Goal: Task Accomplishment & Management: Complete application form

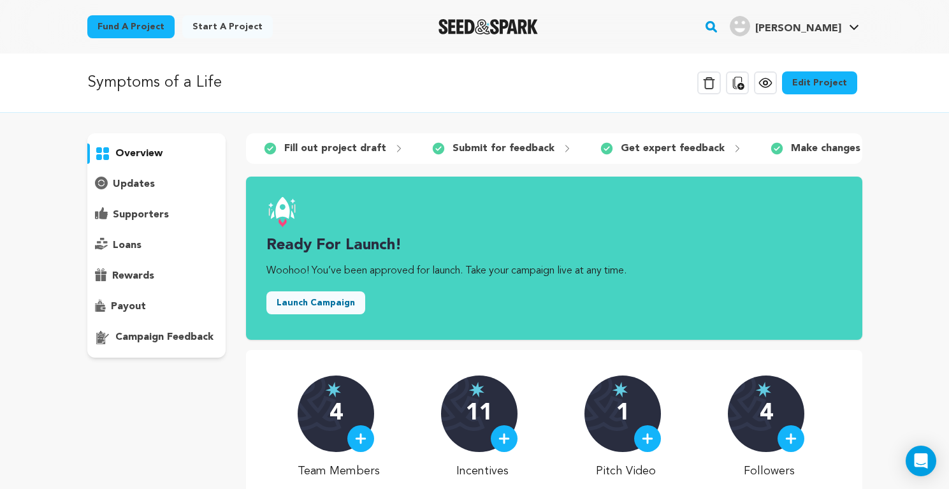
click at [299, 302] on button "Launch Campaign" at bounding box center [315, 302] width 99 height 23
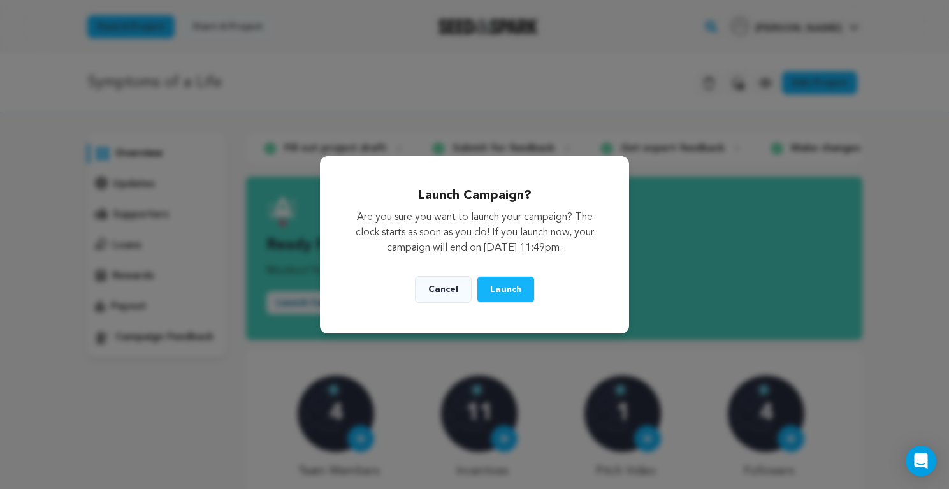
click at [445, 284] on button "Cancel" at bounding box center [443, 289] width 57 height 27
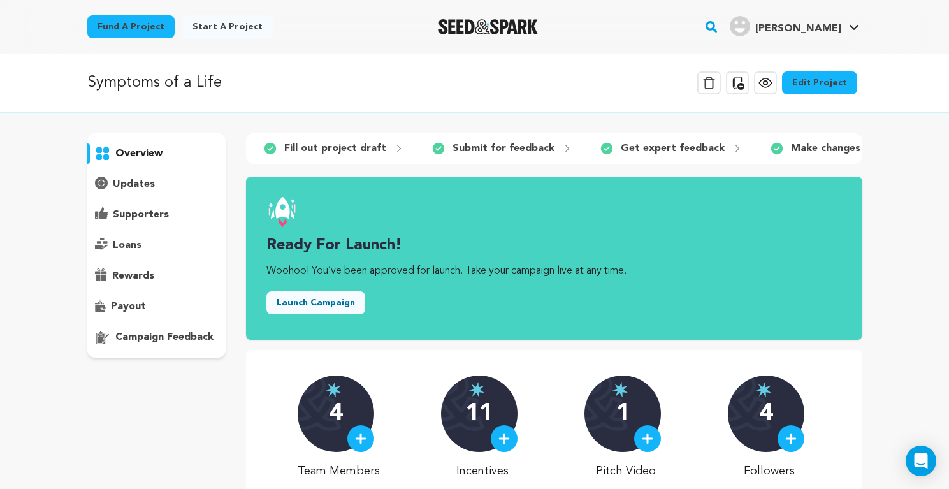
click at [288, 304] on button "Launch Campaign" at bounding box center [315, 302] width 99 height 23
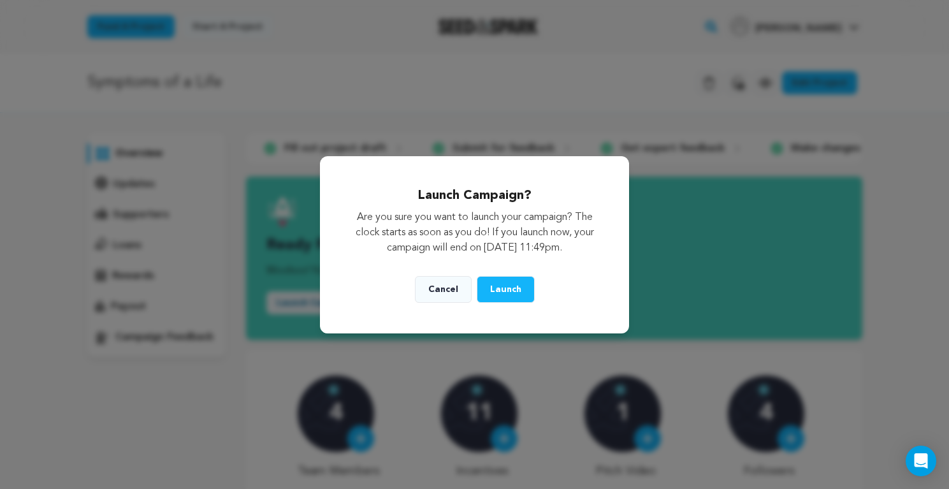
click at [443, 287] on button "Cancel" at bounding box center [443, 289] width 57 height 27
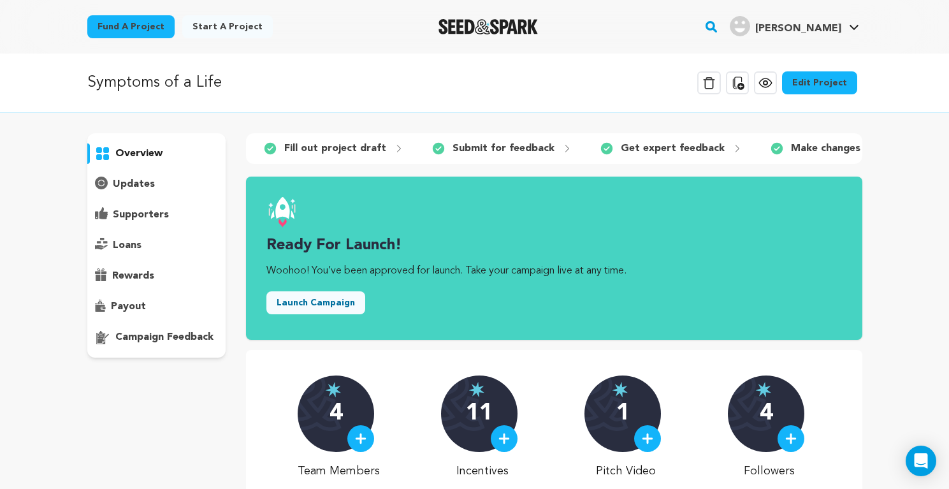
click at [330, 303] on button "Launch Campaign" at bounding box center [315, 302] width 99 height 23
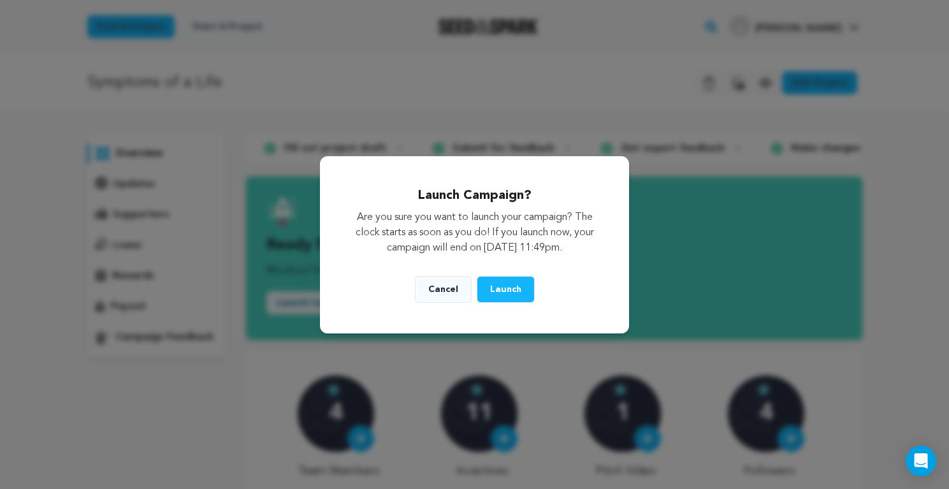
click at [505, 287] on span "Launch" at bounding box center [505, 289] width 31 height 9
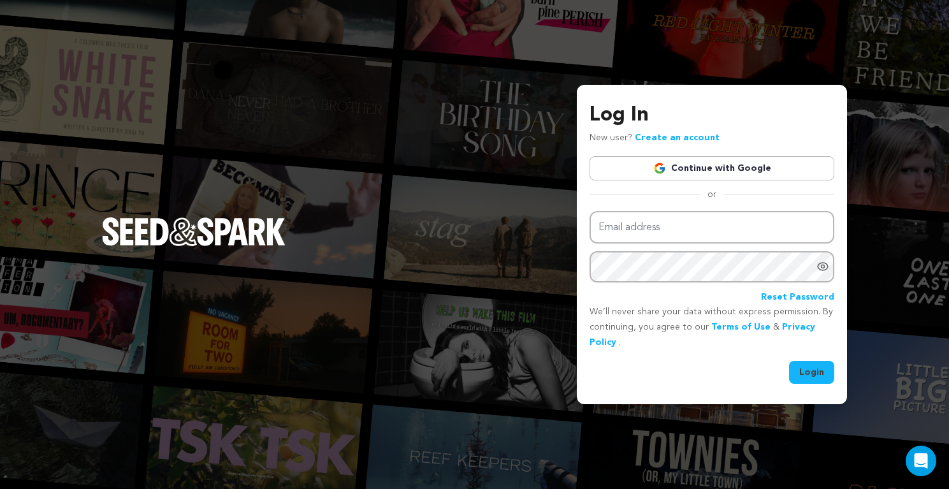
click at [707, 166] on link "Continue with Google" at bounding box center [711, 168] width 245 height 24
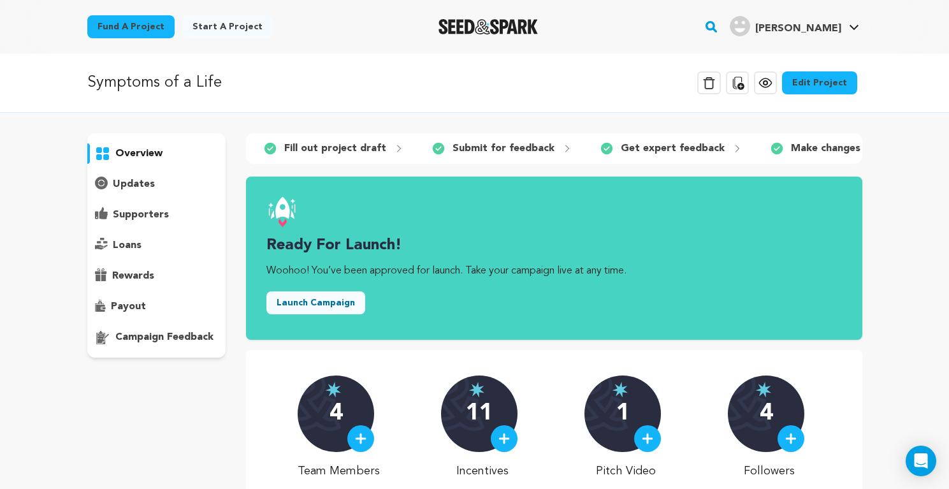
click at [329, 305] on button "Launch Campaign" at bounding box center [315, 302] width 99 height 23
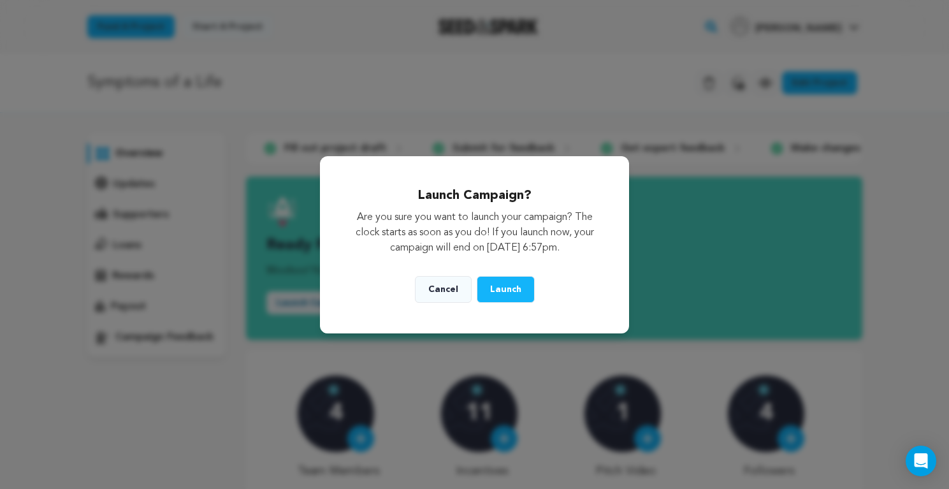
click at [501, 282] on button "Launch" at bounding box center [506, 289] width 58 height 27
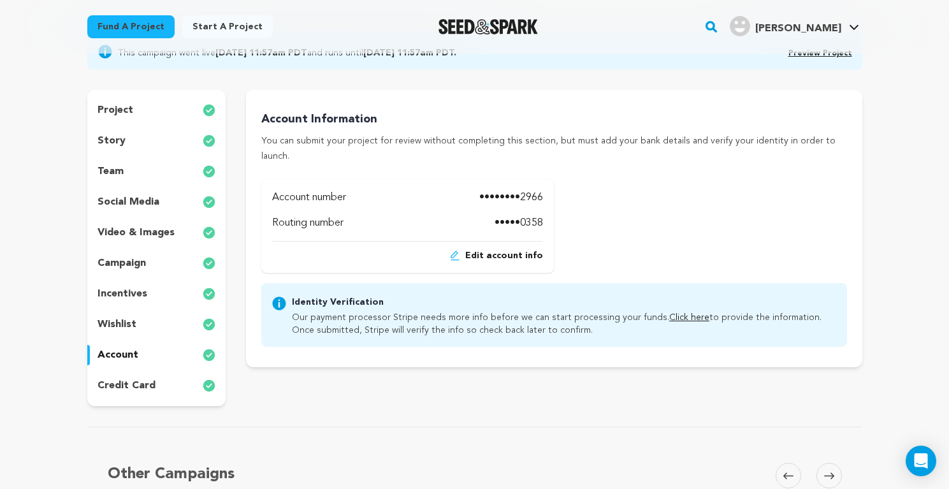
scroll to position [127, 0]
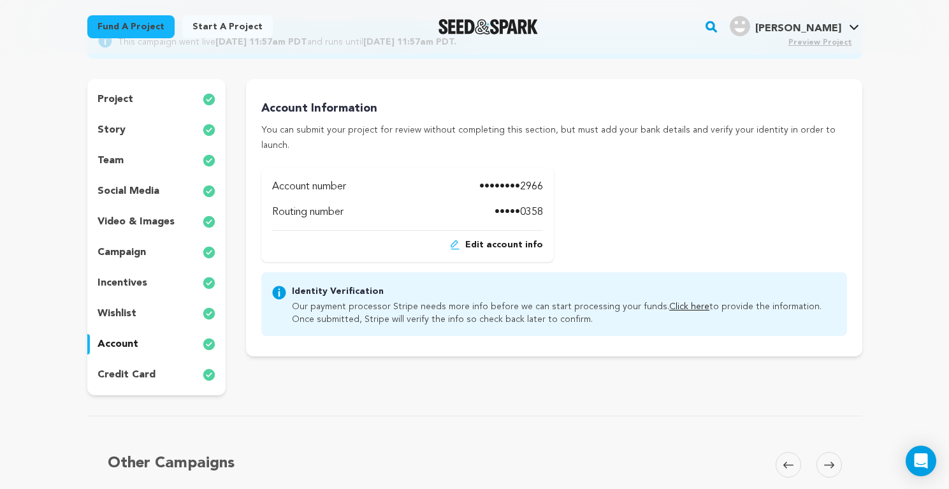
click at [679, 302] on link "Click here" at bounding box center [689, 306] width 40 height 9
click at [669, 302] on link "Click here" at bounding box center [689, 306] width 40 height 9
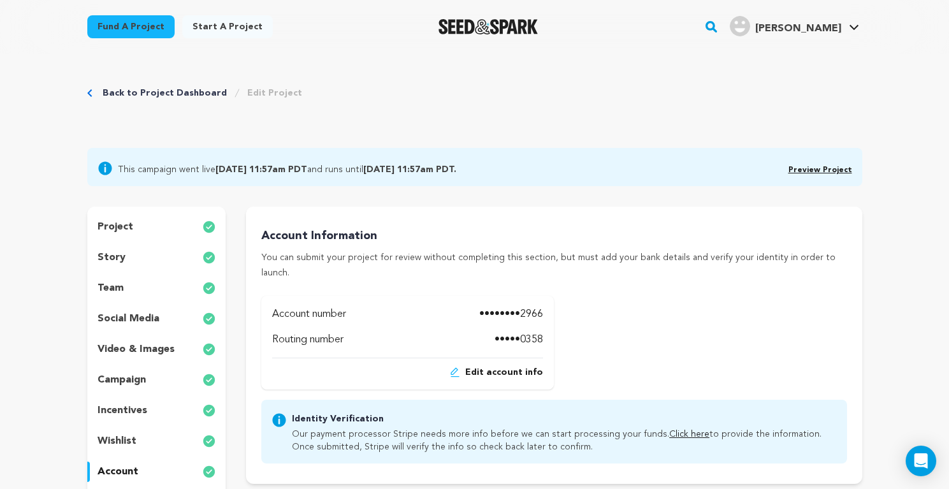
click at [665, 372] on div "I am partnering with a fiscal sponsor . If you are working with a fiscal sponso…" at bounding box center [553, 380] width 585 height 168
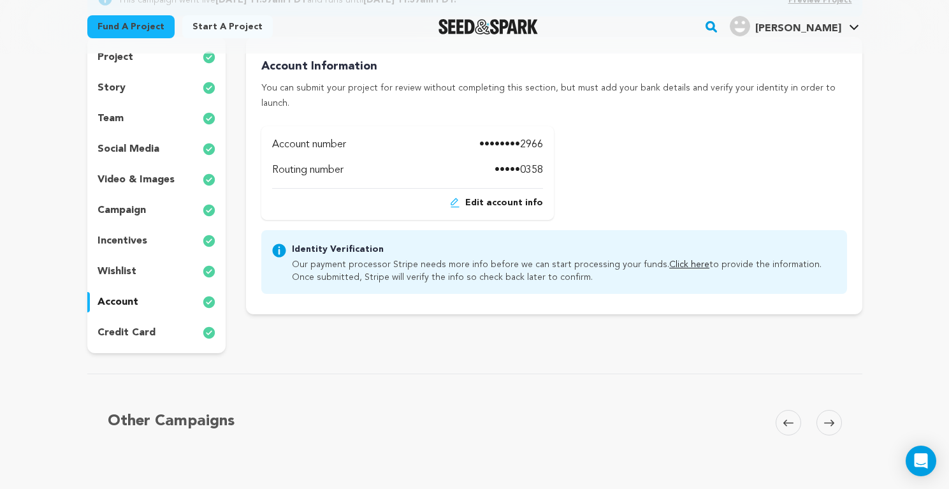
scroll to position [178, 0]
